Goal: Find contact information: Find contact information

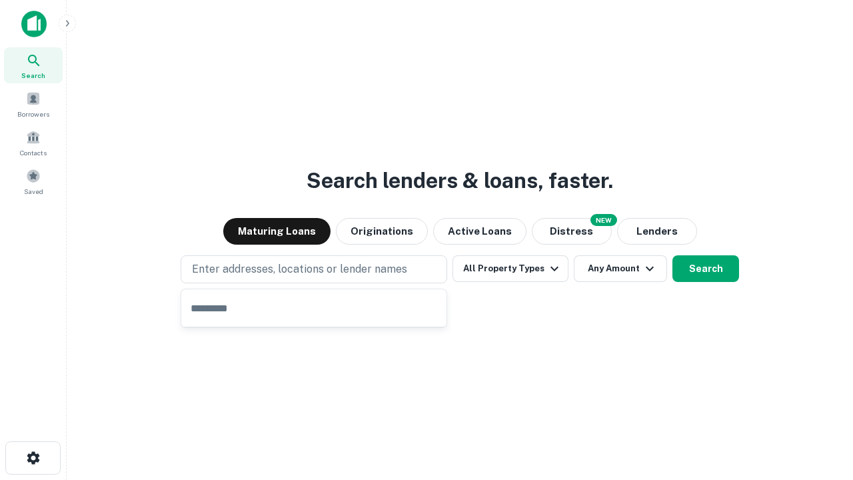
type input "**********"
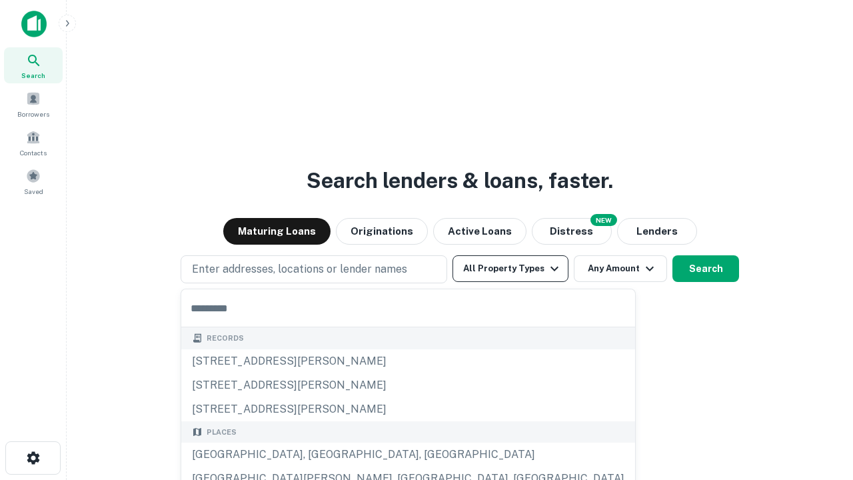
click at [510, 269] on button "All Property Types" at bounding box center [510, 268] width 116 height 27
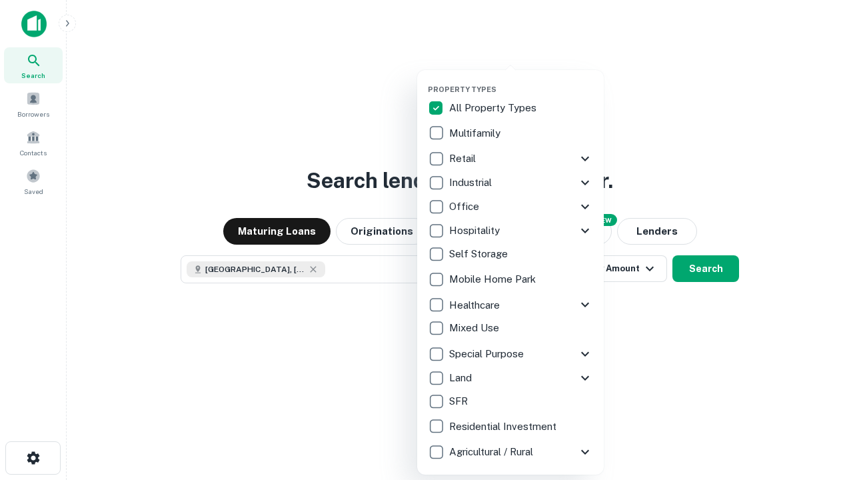
click at [521, 81] on button "button" at bounding box center [521, 81] width 187 height 1
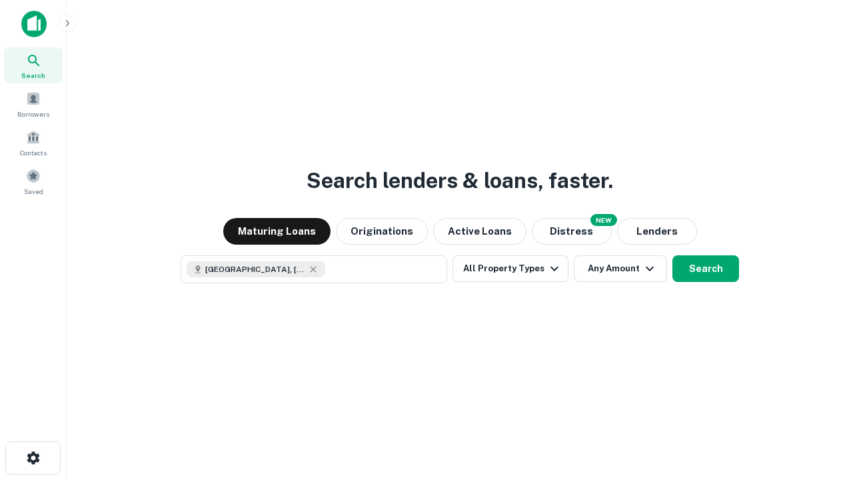
scroll to position [21, 0]
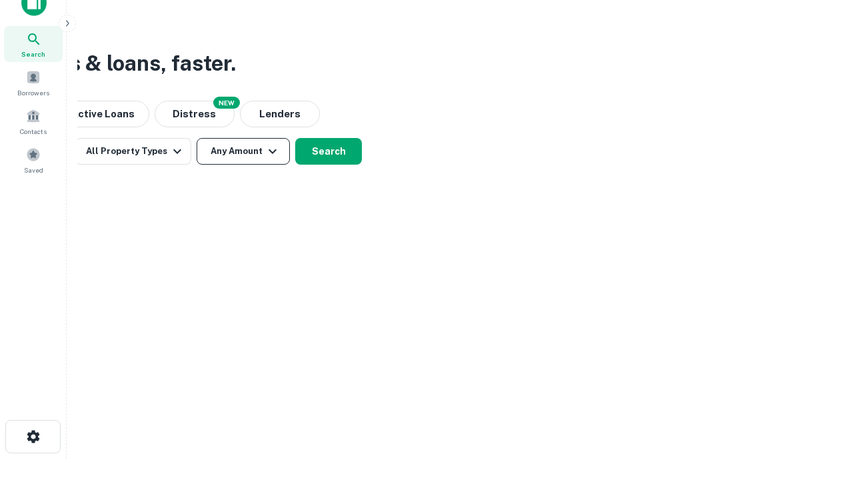
click at [243, 151] on button "Any Amount" at bounding box center [243, 151] width 93 height 27
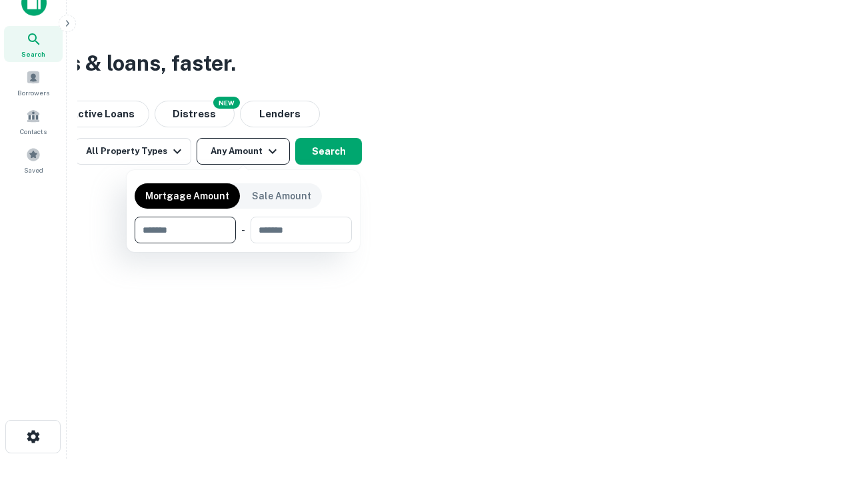
type input "*******"
click at [243, 243] on button "button" at bounding box center [243, 243] width 217 height 1
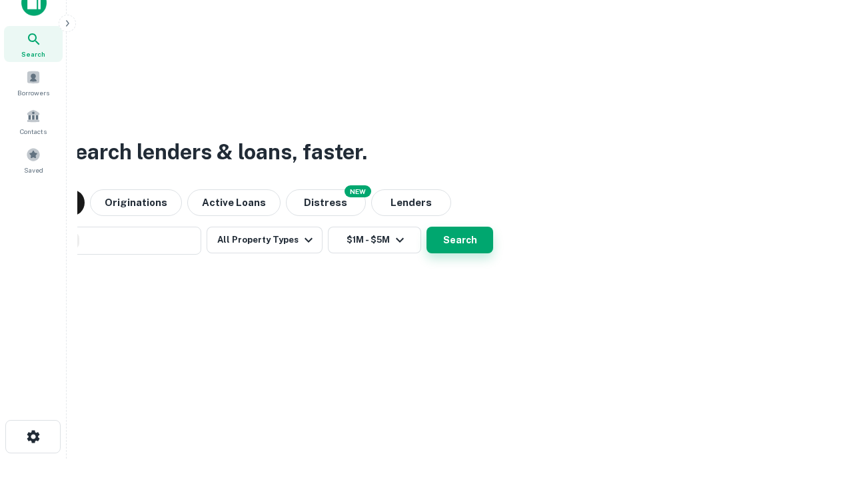
click at [426, 227] on button "Search" at bounding box center [459, 240] width 67 height 27
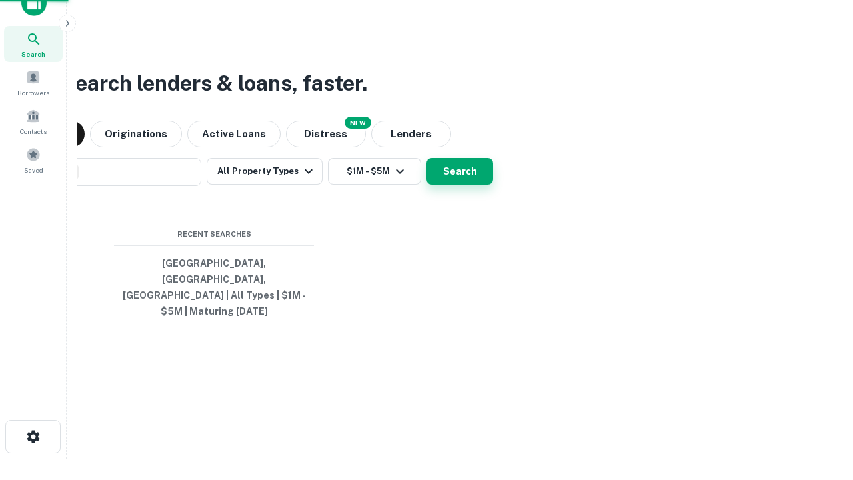
scroll to position [43, 377]
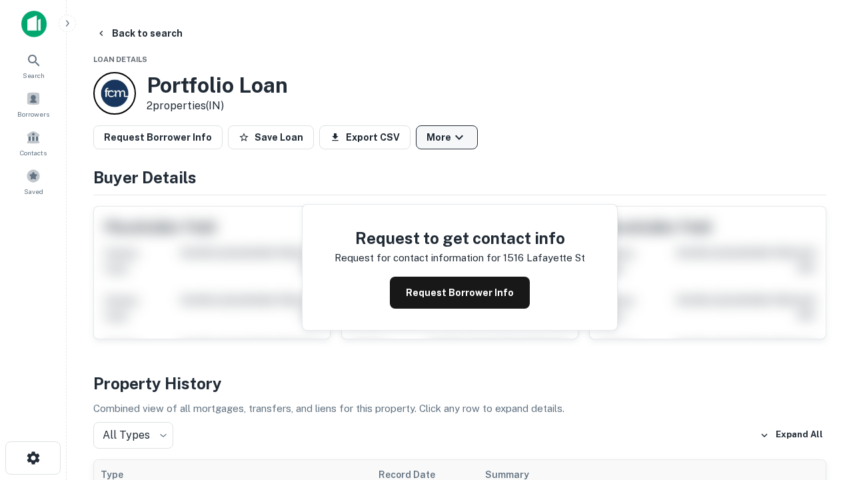
click at [446, 137] on button "More" at bounding box center [447, 137] width 62 height 24
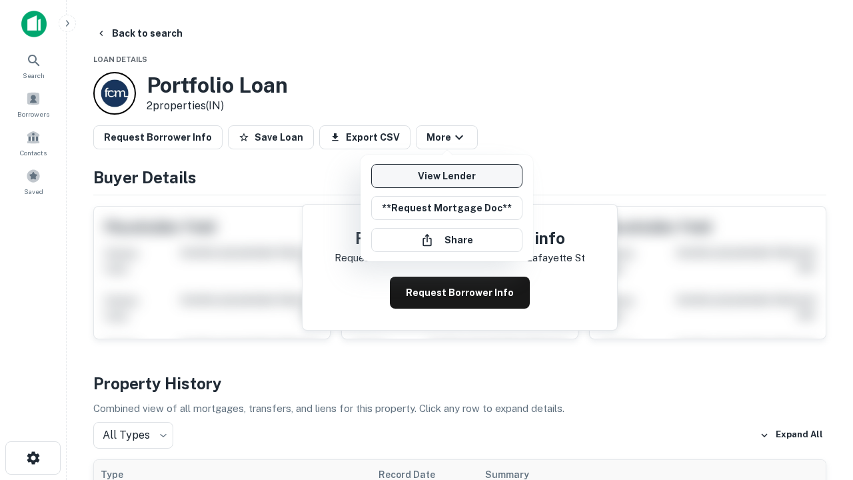
click at [446, 176] on link "View Lender" at bounding box center [446, 176] width 151 height 24
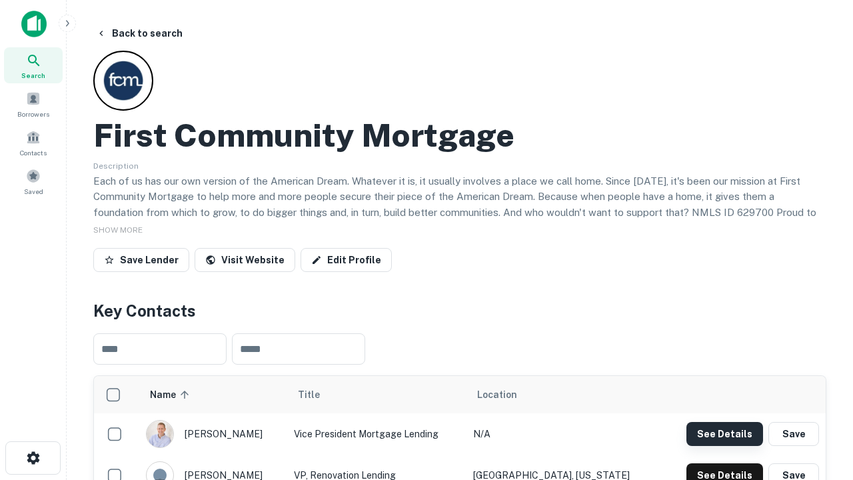
click at [724, 433] on button "See Details" at bounding box center [724, 434] width 77 height 24
